Goal: Check status: Check status

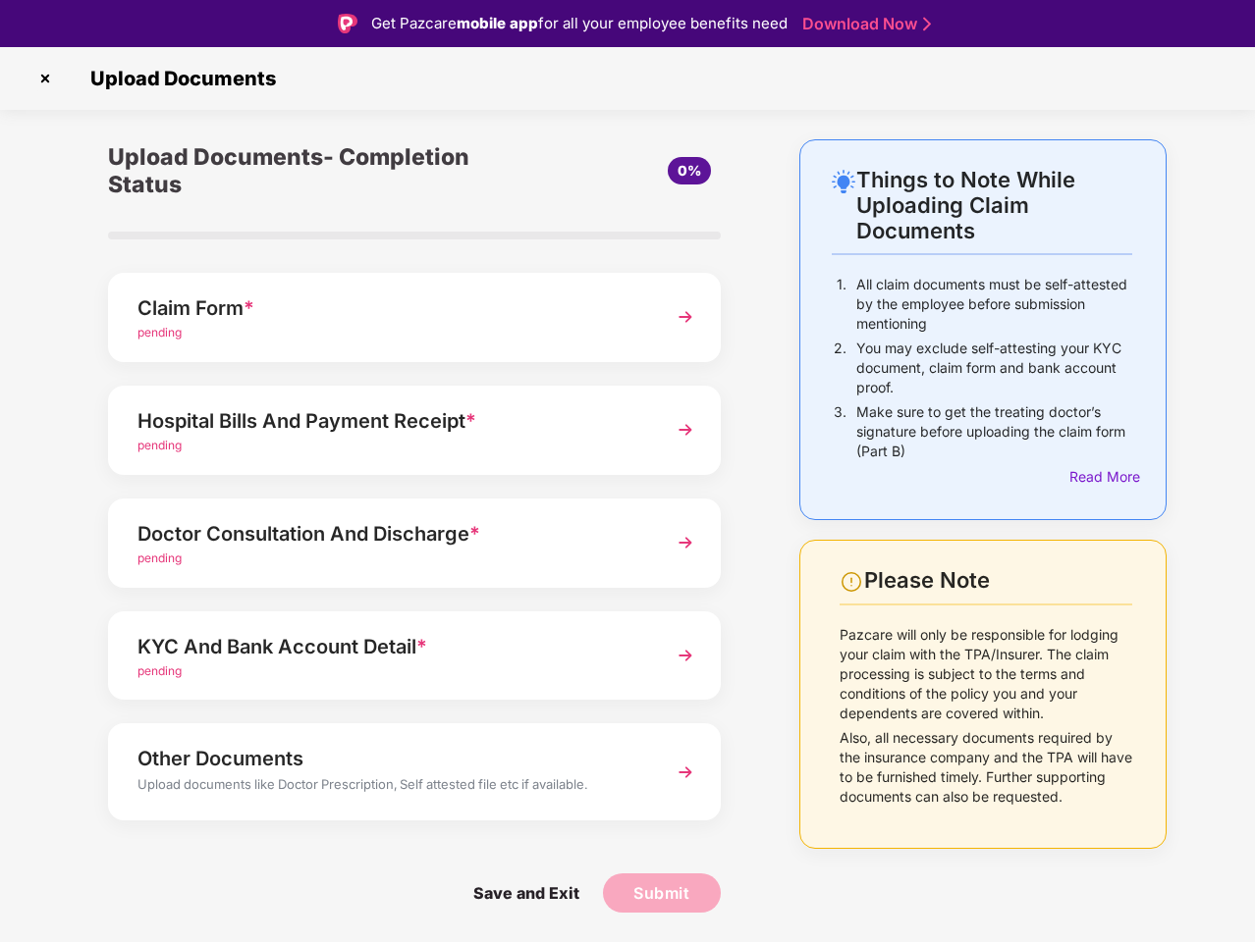
click at [45, 79] on img at bounding box center [44, 78] width 31 height 31
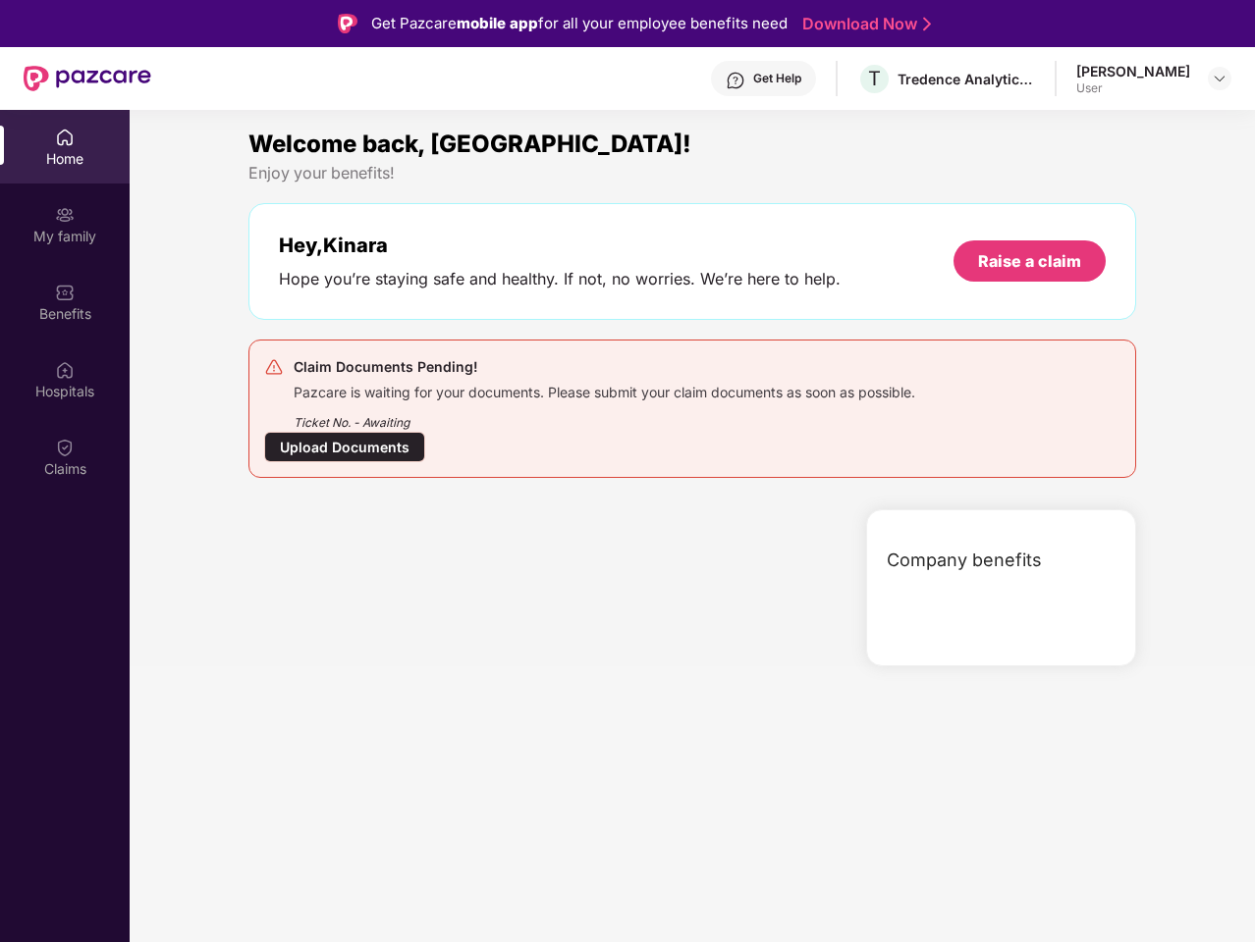
click at [414, 317] on div "Hey, [PERSON_NAME] you’re staying safe and healthy. If not, no worries. We’re h…" at bounding box center [691, 261] width 887 height 117
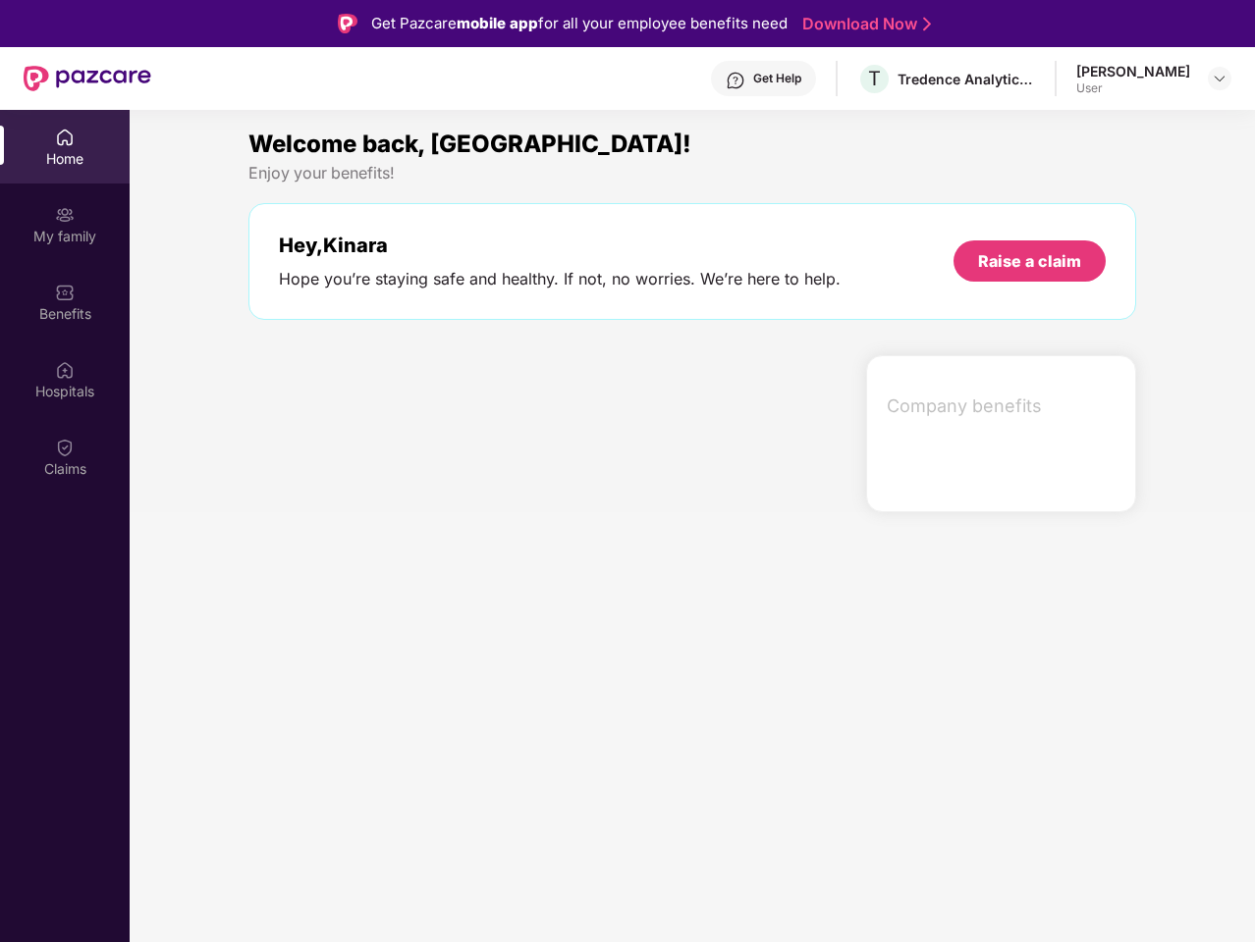
click at [414, 430] on div at bounding box center [549, 433] width 617 height 157
click at [414, 543] on section "Welcome back, [GEOGRAPHIC_DATA]! Enjoy your benefits! Hey, [PERSON_NAME] you’re…" at bounding box center [692, 581] width 1125 height 942
click at [414, 656] on section "Welcome back, [GEOGRAPHIC_DATA]! Enjoy your benefits! Hey, [PERSON_NAME] you’re…" at bounding box center [692, 581] width 1125 height 942
click at [414, 772] on section "Welcome back, [GEOGRAPHIC_DATA]! Enjoy your benefits! Hey, [PERSON_NAME] you’re…" at bounding box center [692, 581] width 1125 height 942
click at [525, 893] on section "Welcome back, [GEOGRAPHIC_DATA]! Enjoy your benefits! Hey, [PERSON_NAME] you’re…" at bounding box center [692, 581] width 1125 height 942
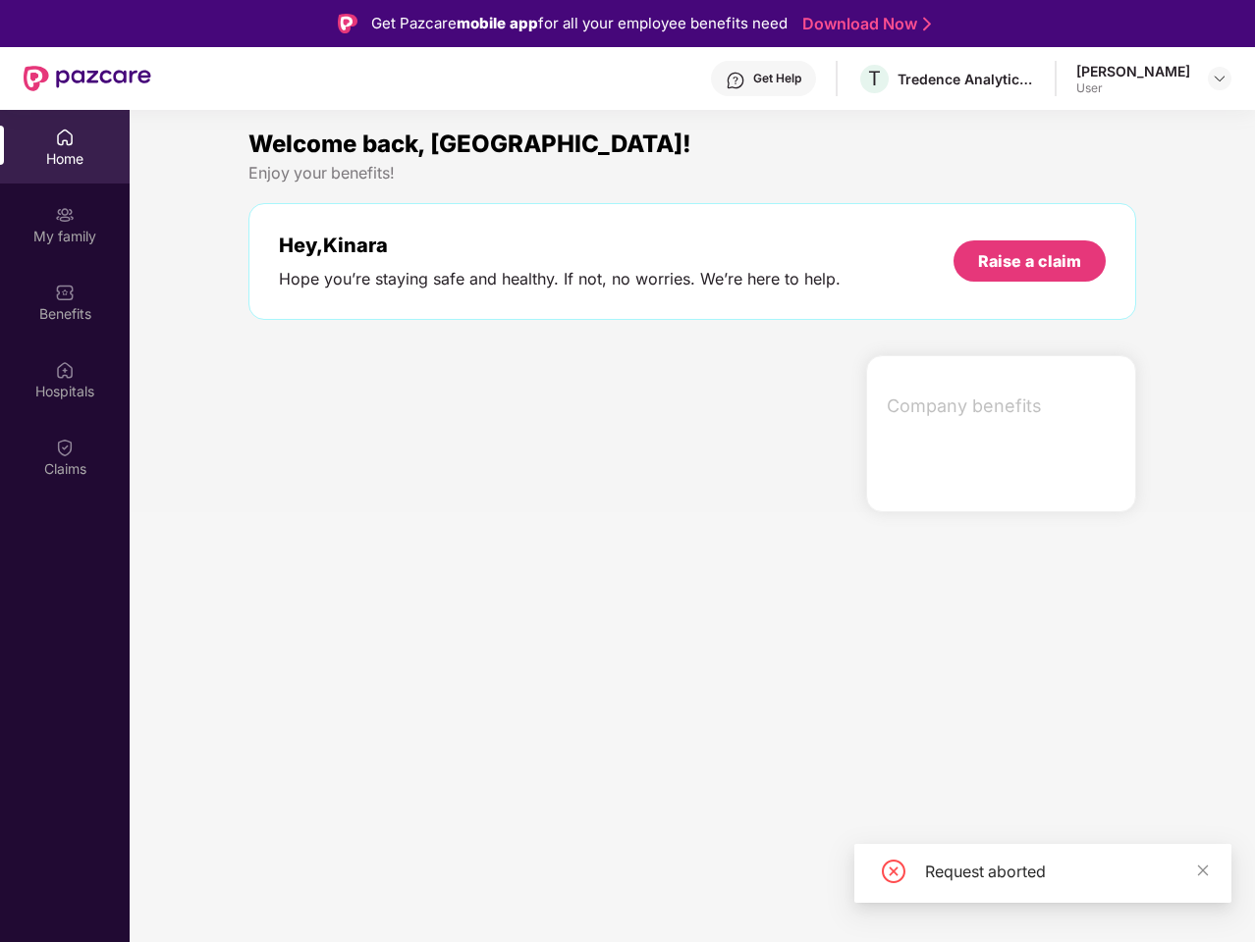
click at [662, 893] on section "Welcome back, [GEOGRAPHIC_DATA]! Enjoy your benefits! Hey, [PERSON_NAME] you’re…" at bounding box center [692, 581] width 1125 height 942
